Goal: Information Seeking & Learning: Understand process/instructions

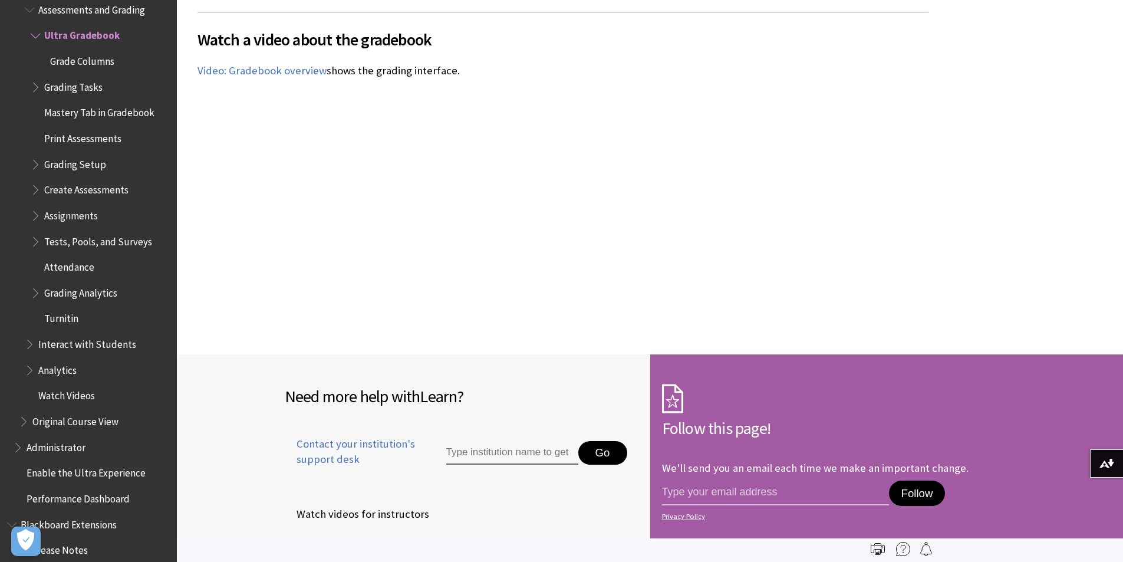
scroll to position [6714, 0]
click at [69, 211] on span "Assignments" at bounding box center [71, 214] width 54 height 16
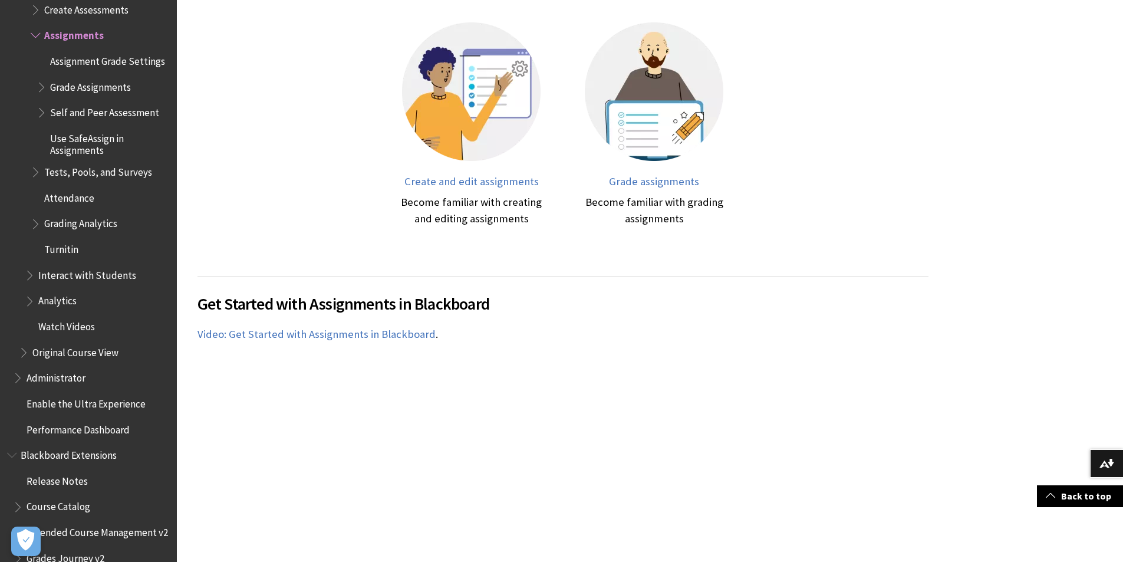
scroll to position [352, 0]
click at [492, 182] on span "Create and edit assignments" at bounding box center [471, 181] width 134 height 14
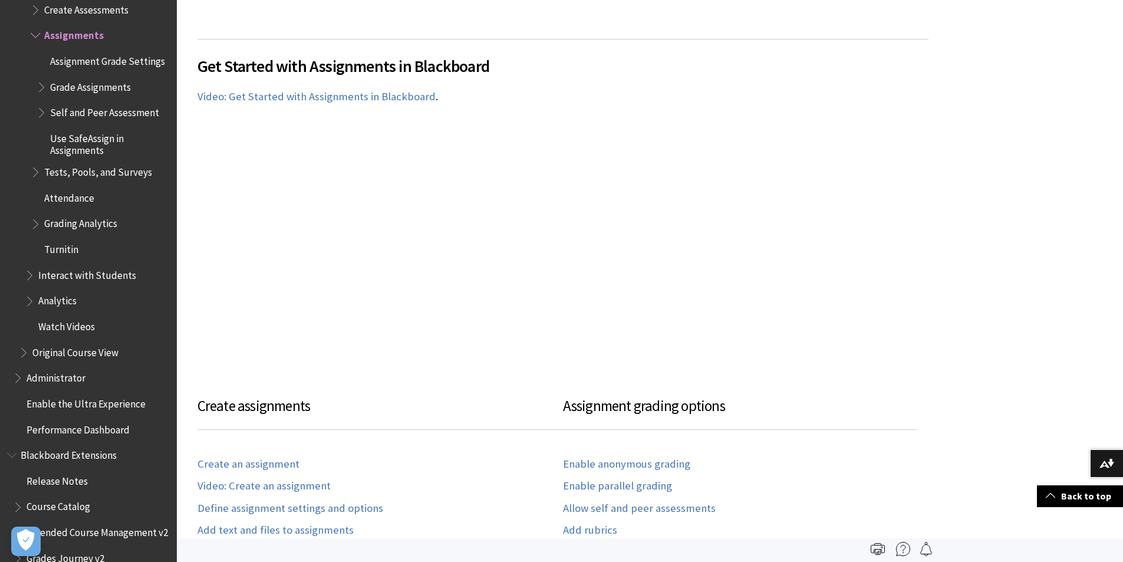
scroll to position [589, 0]
click at [265, 460] on link "Create an assignment" at bounding box center [248, 465] width 102 height 14
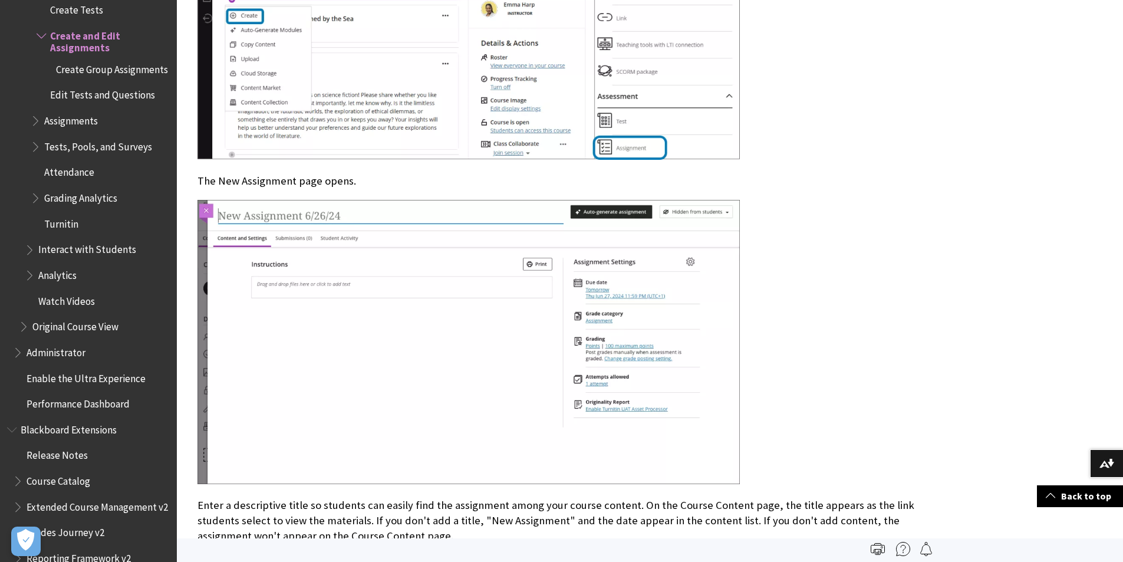
scroll to position [1313, 0]
